Goal: Transaction & Acquisition: Book appointment/travel/reservation

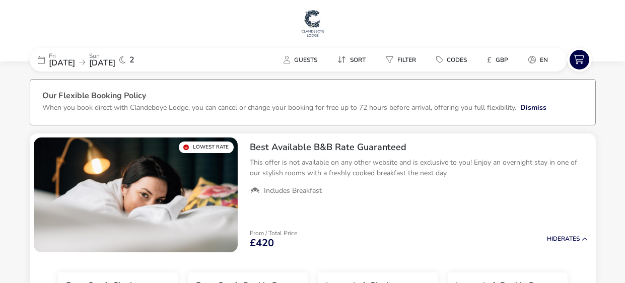
click at [134, 59] on span "2" at bounding box center [131, 60] width 5 height 8
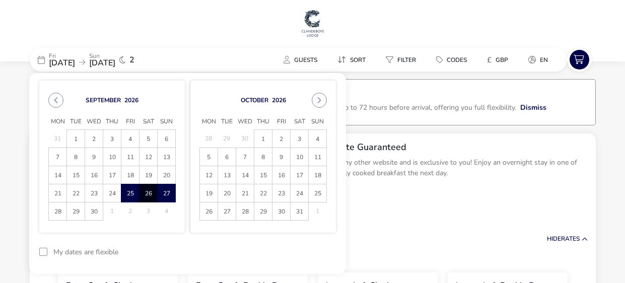
click at [223, 43] on div "[DATE] [DATE] 2 Guests Sort Filter Codes £ GBP en" at bounding box center [313, 55] width 566 height 34
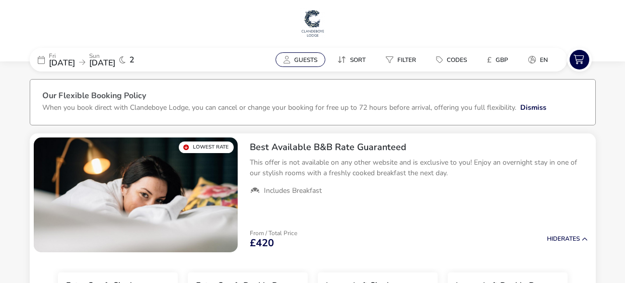
click at [290, 62] on button "Guests" at bounding box center [300, 59] width 50 height 15
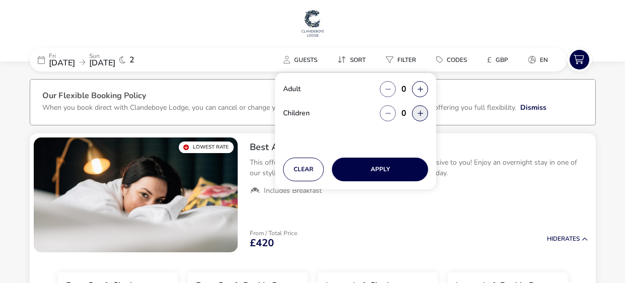
click at [415, 109] on button "button" at bounding box center [420, 113] width 16 height 16
type input "2"
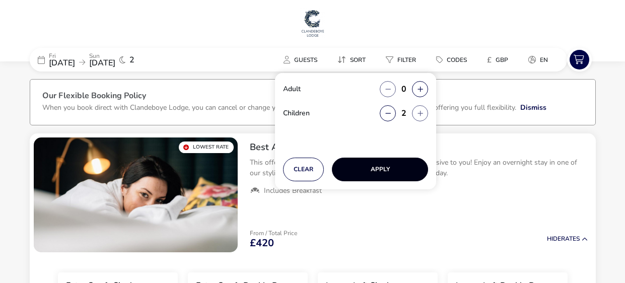
click at [387, 166] on button "Apply" at bounding box center [380, 170] width 96 height 24
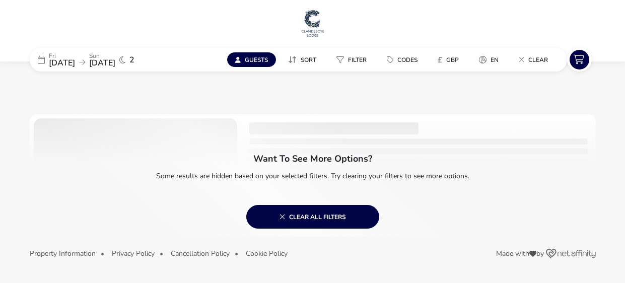
click at [261, 60] on span "Guests" at bounding box center [256, 60] width 23 height 8
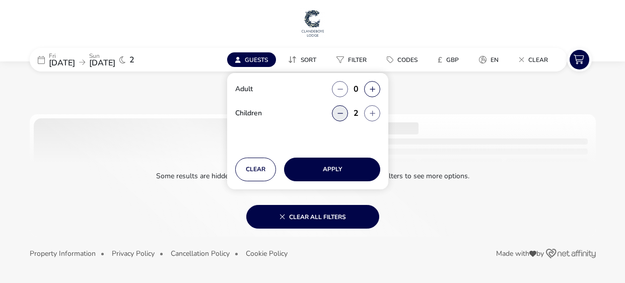
click at [342, 114] on icon "button" at bounding box center [340, 113] width 6 height 7
click at [342, 114] on button "button" at bounding box center [340, 113] width 16 height 16
type input "0"
click at [467, 129] on div at bounding box center [313, 175] width 566 height 122
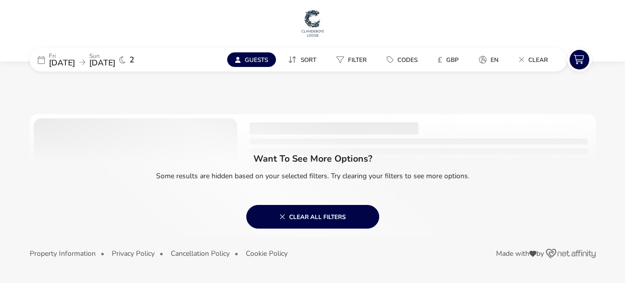
click at [260, 56] on span "Guests" at bounding box center [256, 60] width 23 height 8
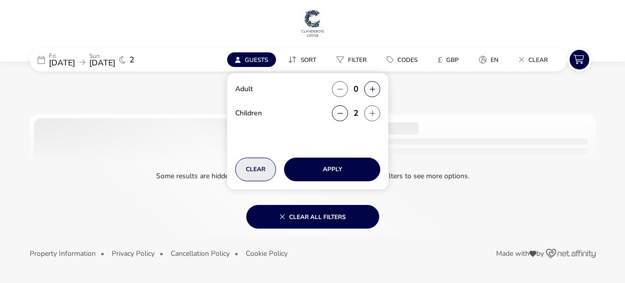
click at [248, 165] on button "Clear" at bounding box center [255, 170] width 41 height 24
type input "0"
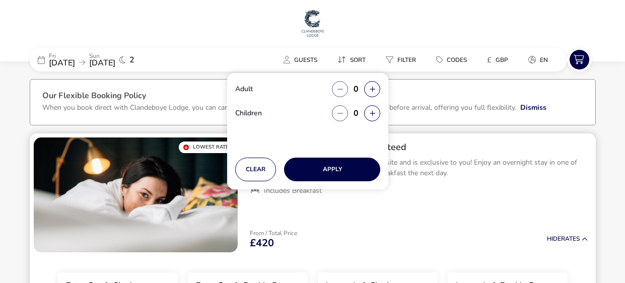
click at [436, 171] on p "This offer is not available on any other website and is exclusive to you! Enjoy…" at bounding box center [419, 167] width 338 height 21
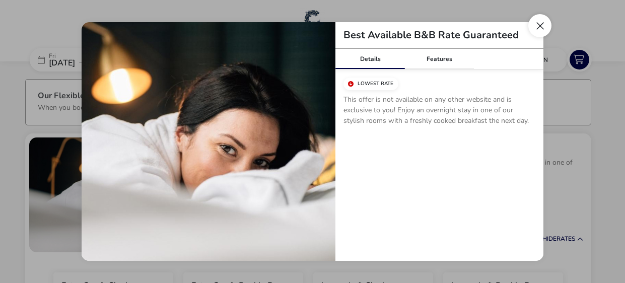
click at [541, 20] on button "Close modal" at bounding box center [539, 25] width 23 height 23
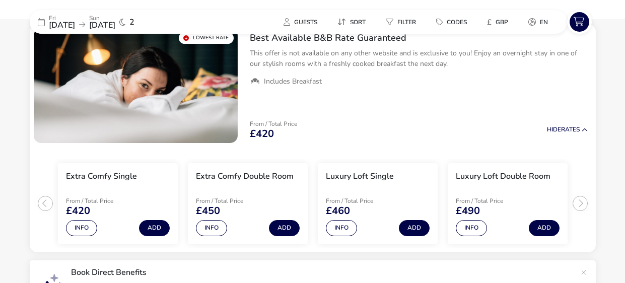
scroll to position [110, 0]
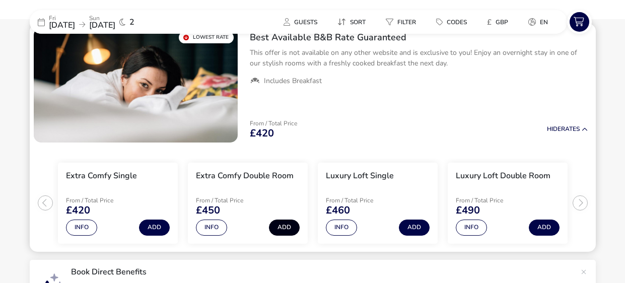
click at [283, 229] on button "Add" at bounding box center [284, 227] width 31 height 16
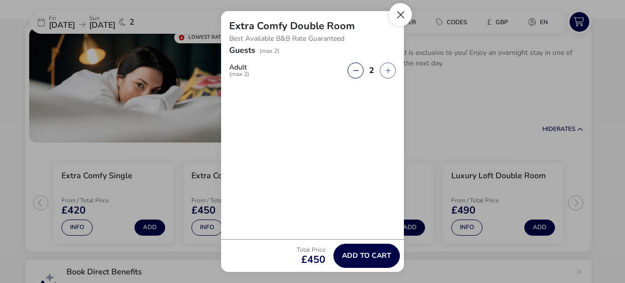
click at [403, 16] on button "Close" at bounding box center [400, 14] width 23 height 23
